Goal: Information Seeking & Learning: Learn about a topic

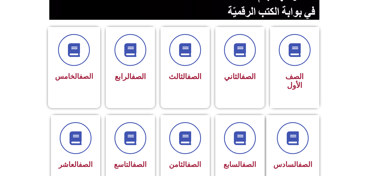
scroll to position [128, 0]
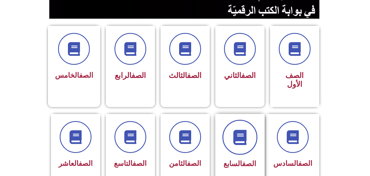
click at [250, 128] on span at bounding box center [239, 136] width 35 height 35
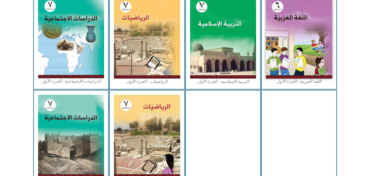
scroll to position [159, 0]
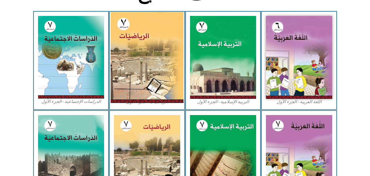
click at [155, 78] on img at bounding box center [147, 57] width 73 height 91
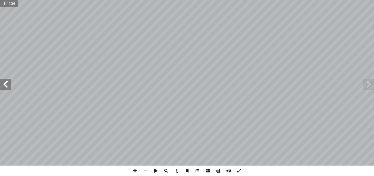
click at [7, 86] on span at bounding box center [5, 84] width 11 height 11
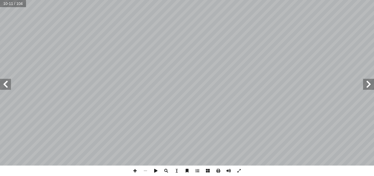
click at [4, 88] on span at bounding box center [5, 84] width 11 height 11
click at [4, 82] on span at bounding box center [5, 84] width 11 height 11
click at [4, 83] on span at bounding box center [5, 84] width 11 height 11
click at [5, 79] on span at bounding box center [5, 84] width 11 height 11
click at [6, 80] on span at bounding box center [5, 84] width 11 height 11
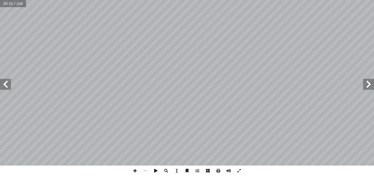
click at [0, 82] on span at bounding box center [5, 84] width 11 height 11
click at [135, 172] on span at bounding box center [135, 170] width 10 height 10
click at [130, 170] on span at bounding box center [135, 170] width 10 height 10
click at [317, 0] on html "الصفحة الرئيسية الصف الأول الصف الثاني الصف الثالث الصف الرابع الصف الخامس الصف…" at bounding box center [187, 25] width 374 height 50
click at [247, 0] on html "الصفحة الرئيسية الصف الأول الصف الثاني الصف الثالث الصف الرابع الصف الخامس الصف…" at bounding box center [187, 25] width 374 height 50
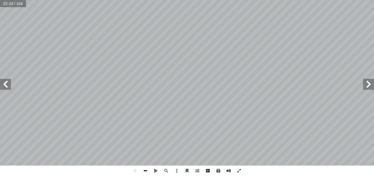
click at [147, 174] on span at bounding box center [145, 170] width 10 height 10
